Goal: Check status: Check status

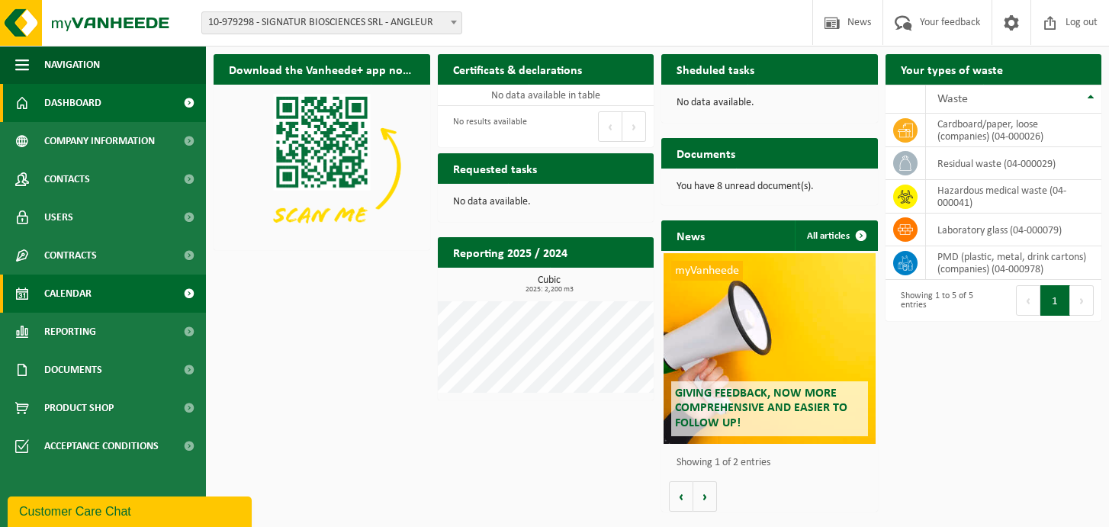
click at [85, 299] on span "Calendar" at bounding box center [67, 294] width 47 height 38
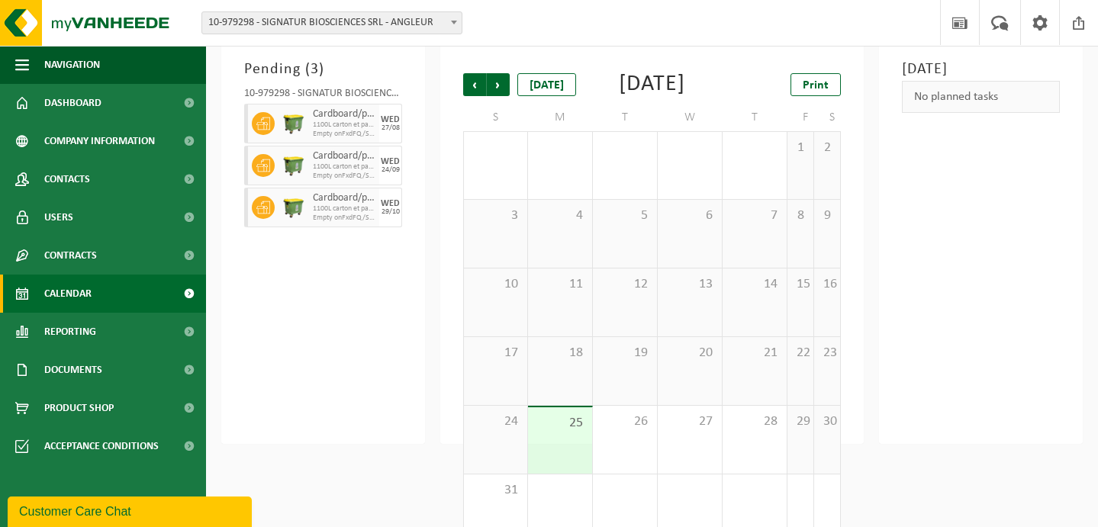
scroll to position [97, 0]
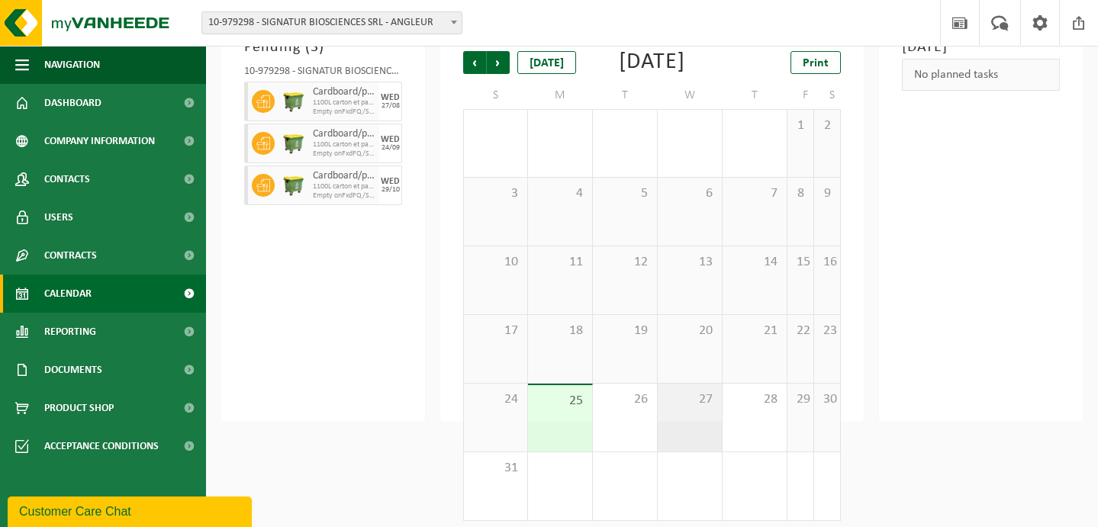
click at [685, 408] on span "27" at bounding box center [689, 399] width 49 height 17
click at [310, 96] on div "Cardboard/paper, loose (companies) 1100L carton et papier, non-conditionné (ind…" at bounding box center [332, 102] width 47 height 40
click at [581, 410] on span "25" at bounding box center [559, 401] width 49 height 17
click at [687, 434] on div "27" at bounding box center [690, 418] width 64 height 68
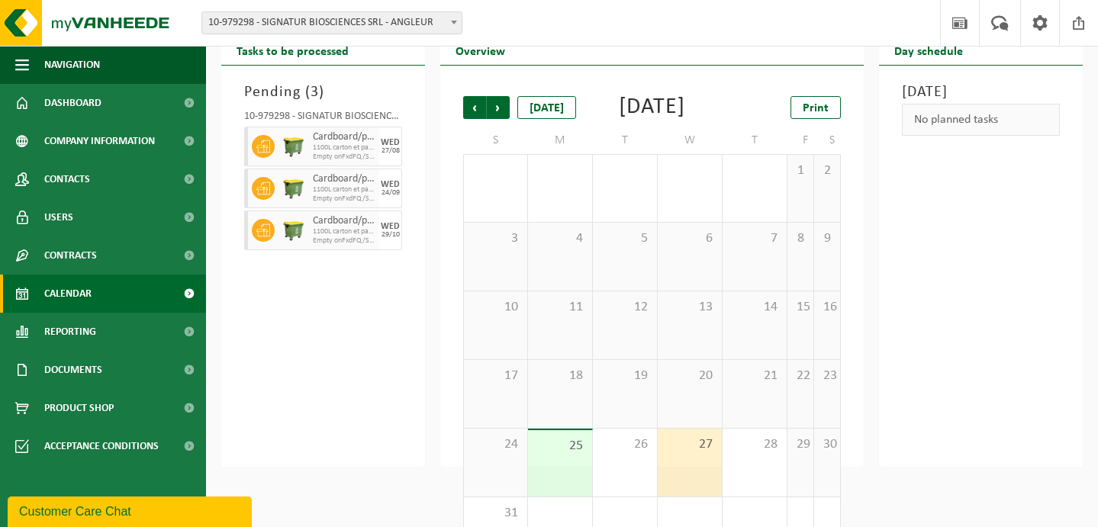
scroll to position [32, 0]
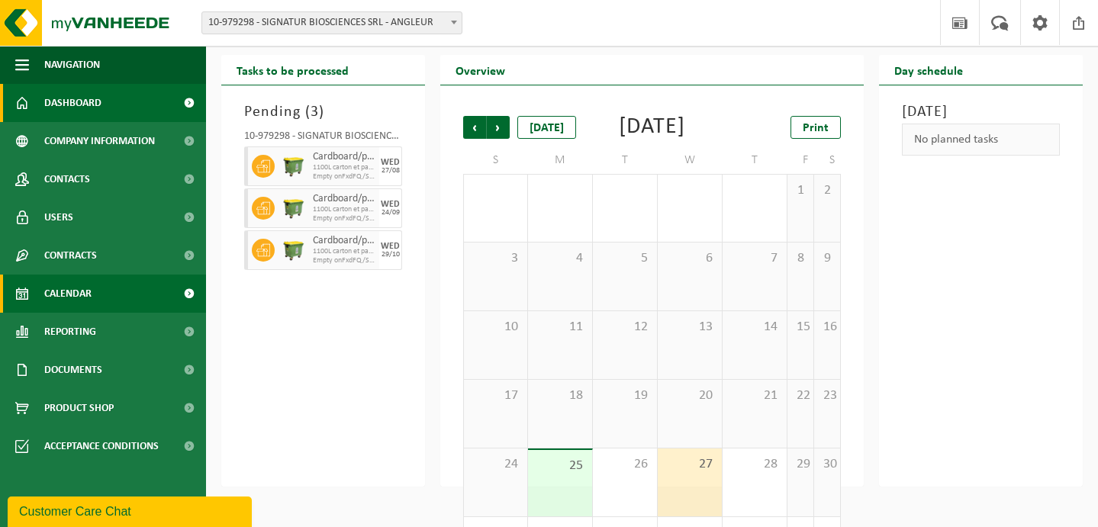
click at [187, 101] on span at bounding box center [189, 103] width 34 height 38
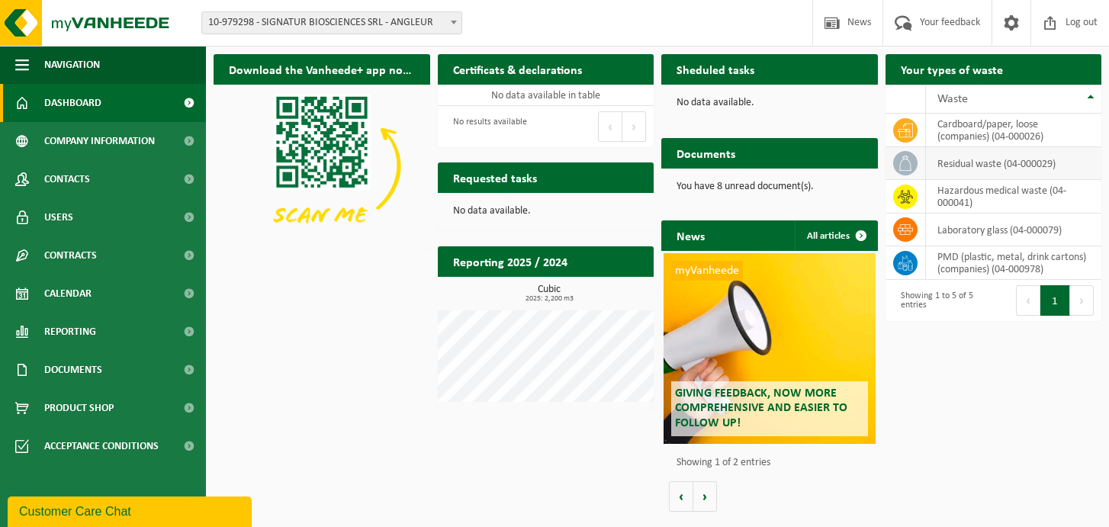
click at [988, 165] on td "residual waste (04-000029)" at bounding box center [1014, 163] width 176 height 33
click at [912, 164] on icon at bounding box center [905, 163] width 15 height 15
click at [911, 164] on icon at bounding box center [905, 163] width 15 height 15
click at [951, 167] on td "residual waste (04-000029)" at bounding box center [1014, 163] width 176 height 33
click at [1083, 233] on td "laboratory glass (04-000079)" at bounding box center [1014, 230] width 176 height 33
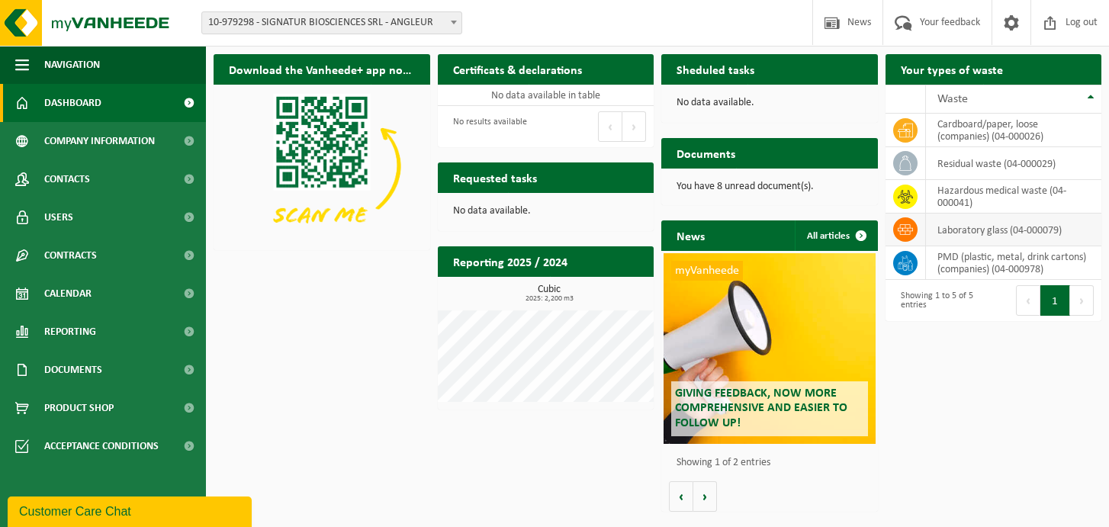
click at [1020, 224] on td "laboratory glass (04-000079)" at bounding box center [1014, 230] width 176 height 33
click at [729, 75] on h2 "Sheduled tasks" at bounding box center [715, 69] width 108 height 30
click at [725, 102] on p "No data available." at bounding box center [770, 103] width 186 height 11
click at [59, 290] on span "Calendar" at bounding box center [67, 294] width 47 height 38
